Goal: Check status: Check status

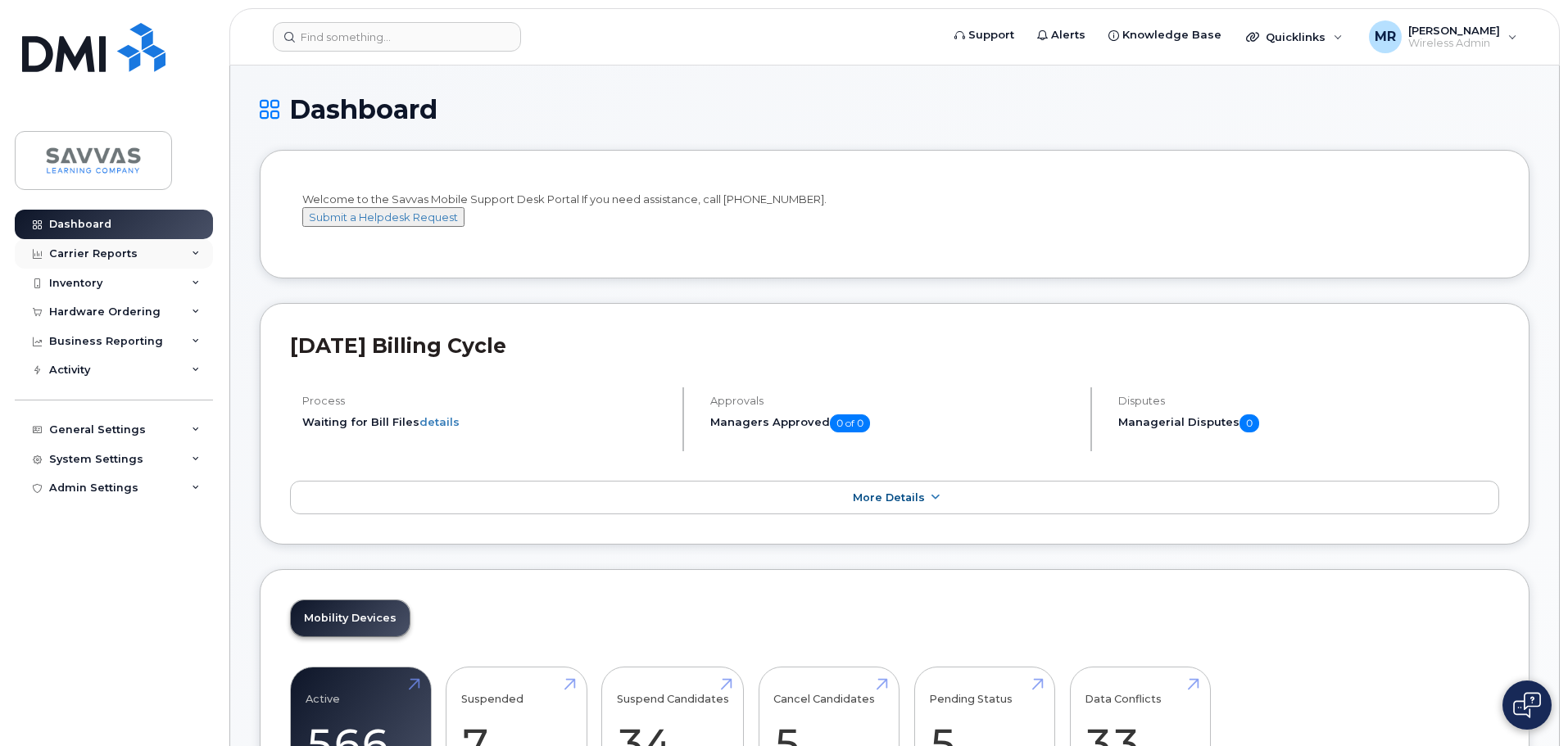
click at [130, 252] on div "Carrier Reports" at bounding box center [93, 253] width 88 height 13
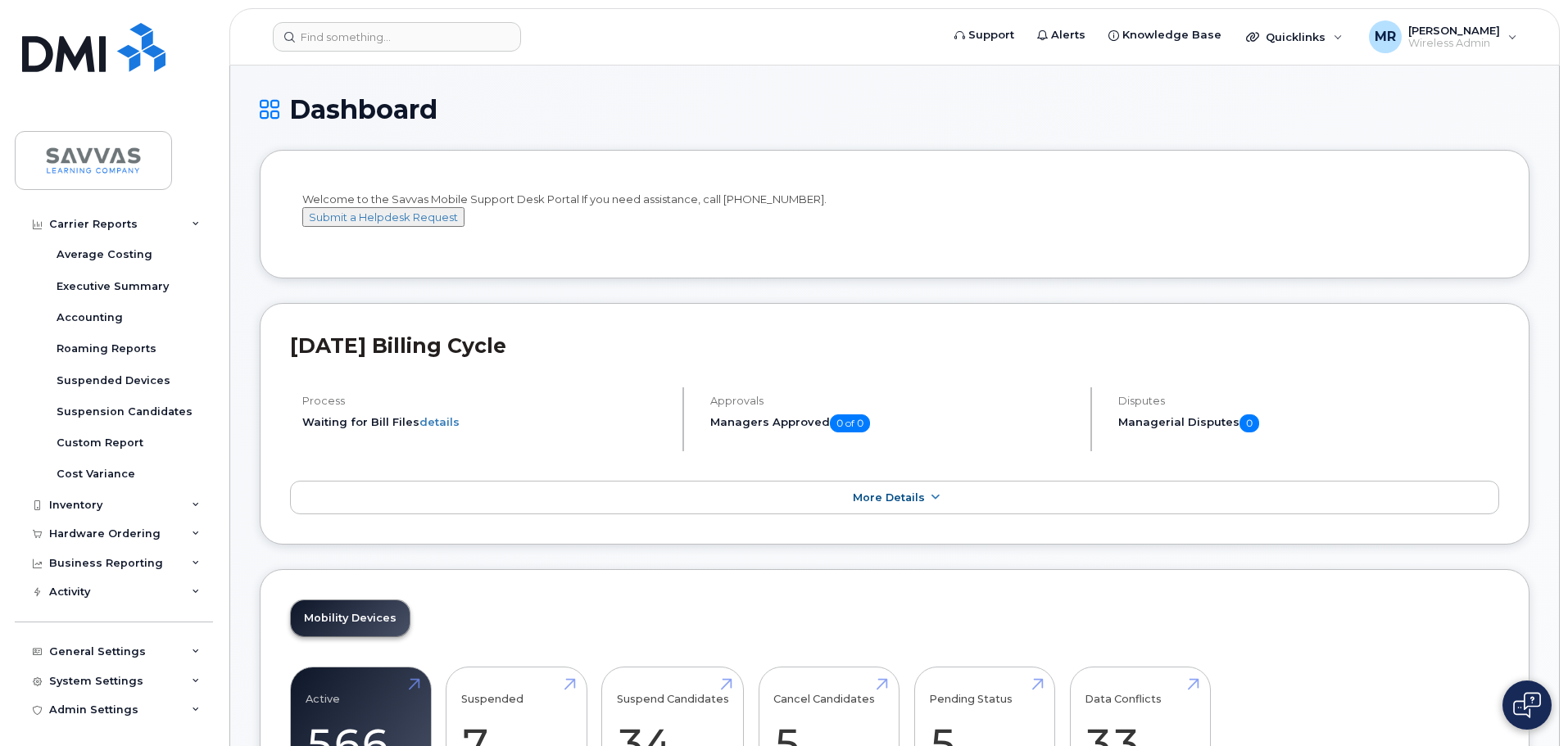
scroll to position [125, 0]
click at [153, 563] on div "Business Reporting" at bounding box center [106, 561] width 114 height 13
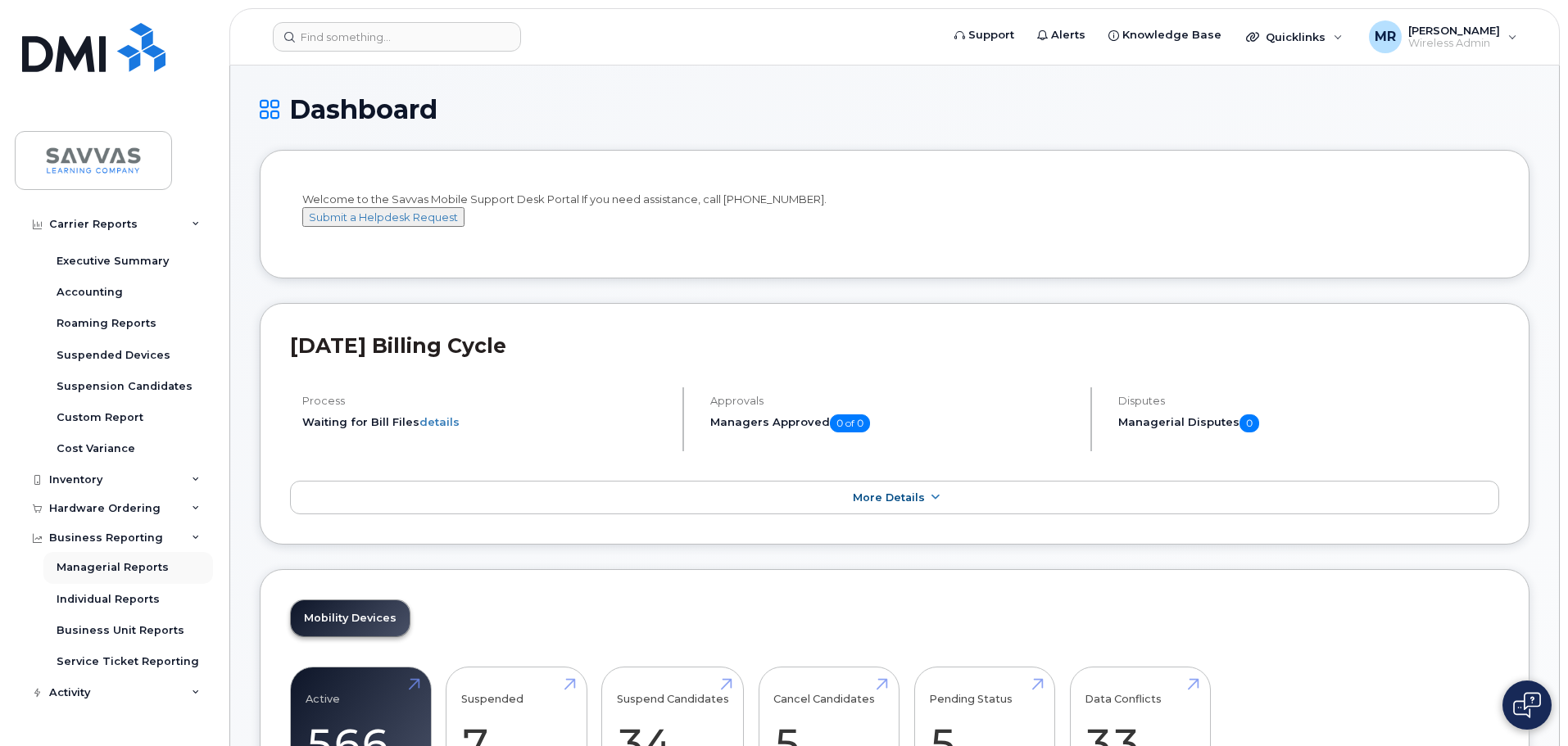
scroll to position [252, 0]
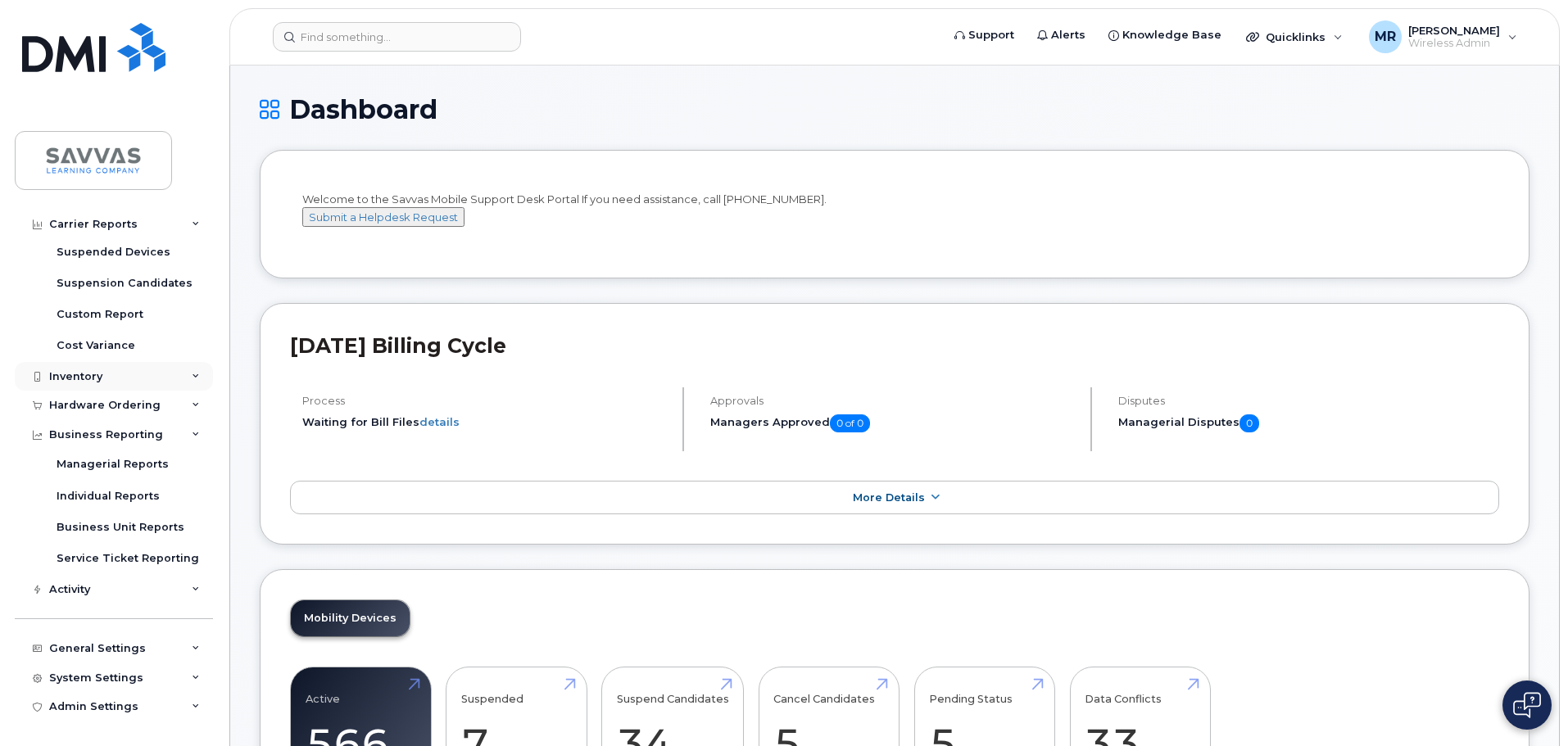
click at [70, 362] on div "Inventory" at bounding box center [113, 377] width 198 height 29
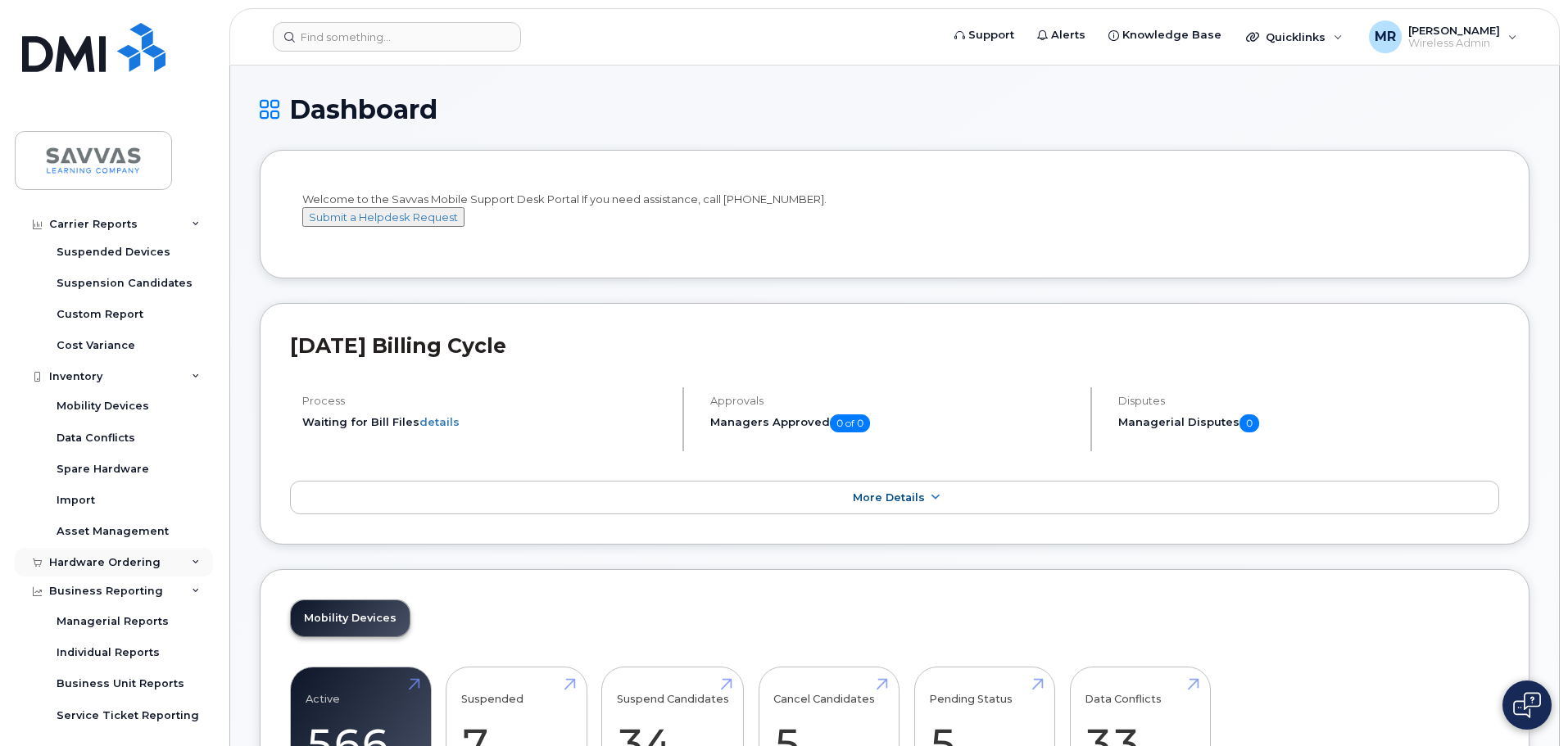
click at [134, 567] on div "Hardware Ordering" at bounding box center [105, 562] width 112 height 13
click at [102, 628] on link "Orders" at bounding box center [128, 624] width 169 height 31
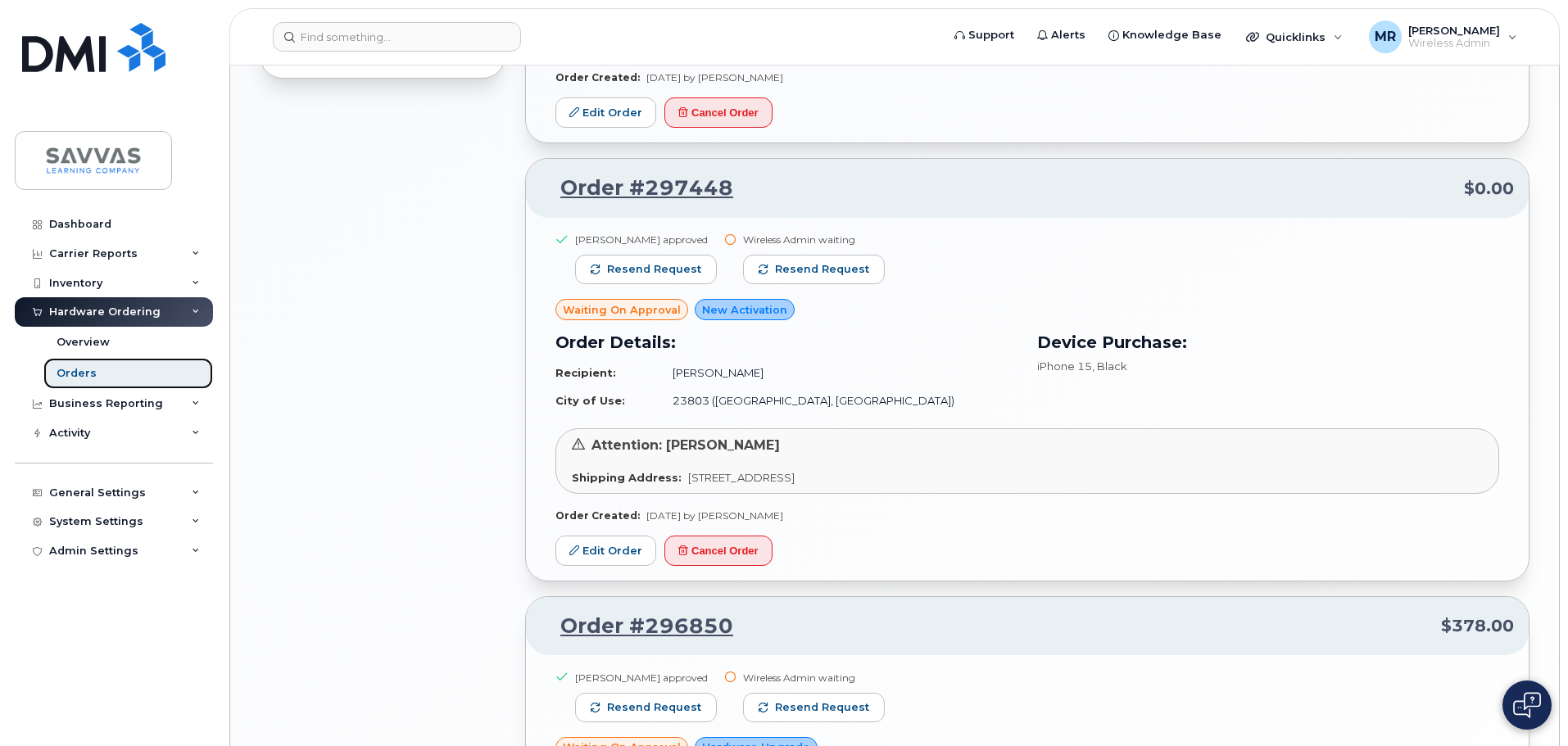
scroll to position [1310, 0]
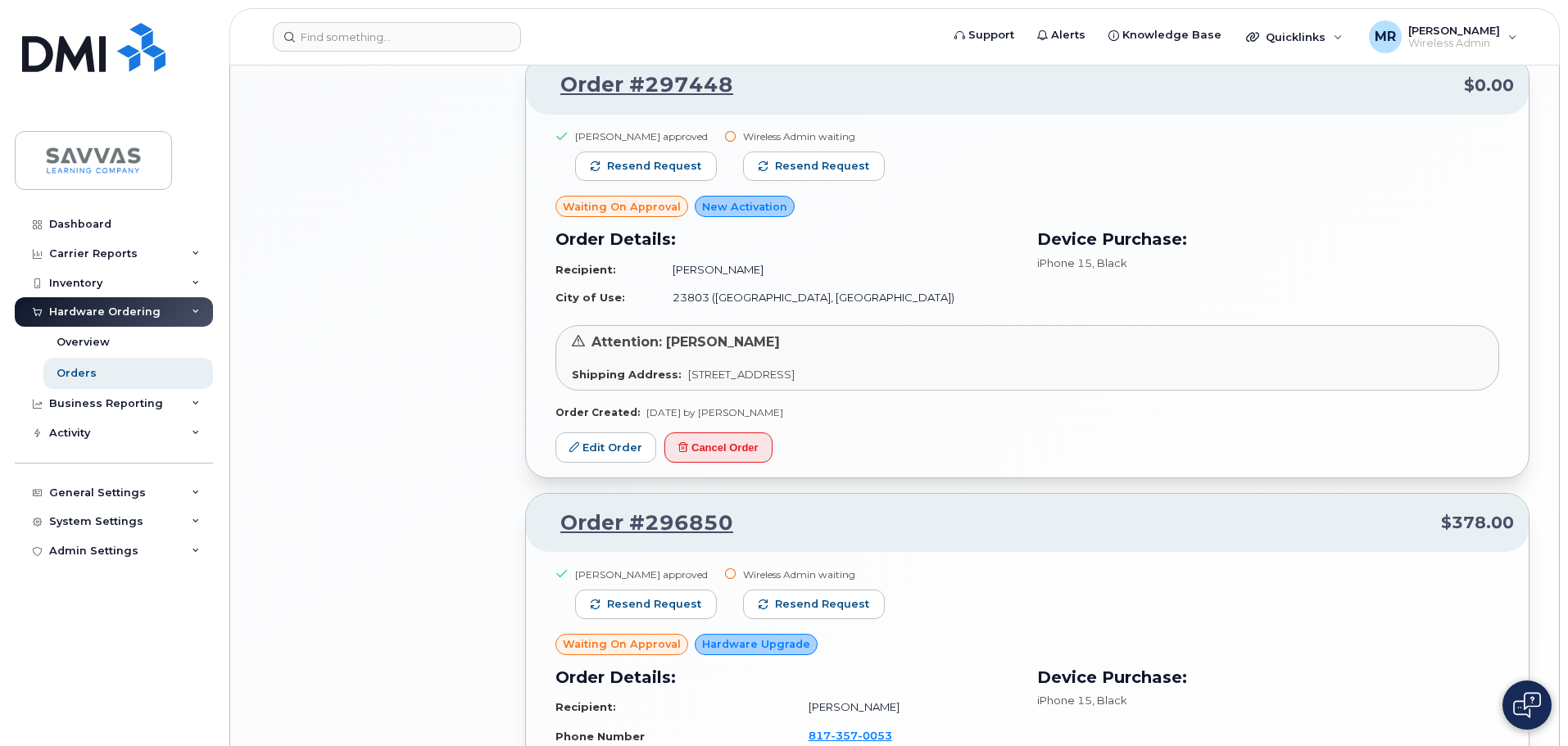
drag, startPoint x: 843, startPoint y: 267, endPoint x: 714, endPoint y: 264, distance: 129.0
click at [714, 264] on tr "Recipient: [PERSON_NAME]" at bounding box center [787, 270] width 462 height 28
copy tr "[PERSON_NAME]"
